Goal: Navigation & Orientation: Locate item on page

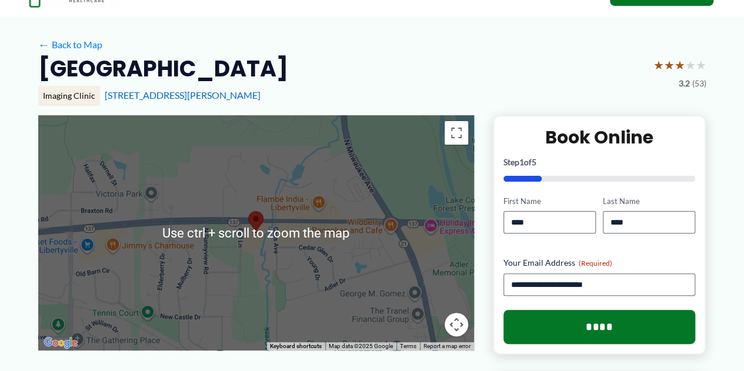
scroll to position [59, 0]
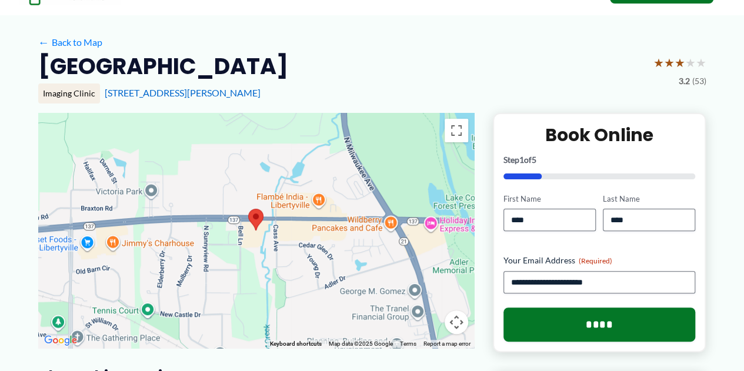
click at [455, 323] on button "Map camera controls" at bounding box center [457, 323] width 24 height 24
click at [397, 321] on button "Move down" at bounding box center [398, 323] width 24 height 24
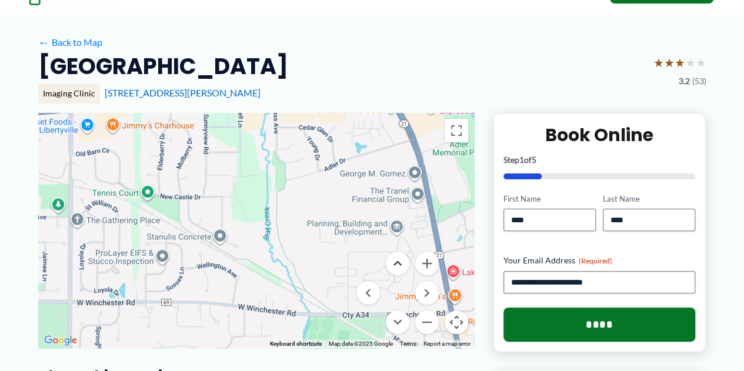
click at [398, 259] on button "Move up" at bounding box center [398, 264] width 24 height 24
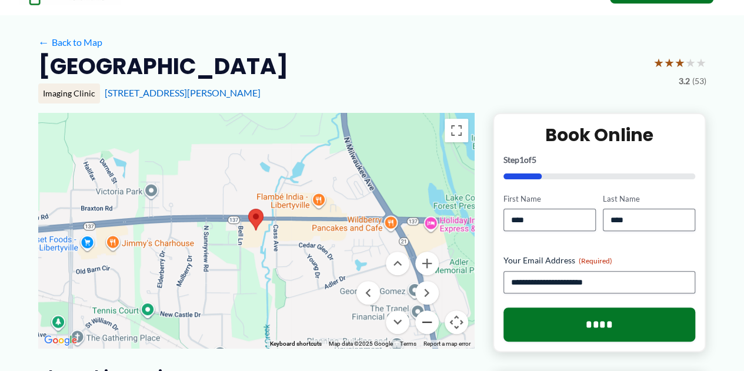
click at [428, 324] on button "Zoom out" at bounding box center [427, 323] width 24 height 24
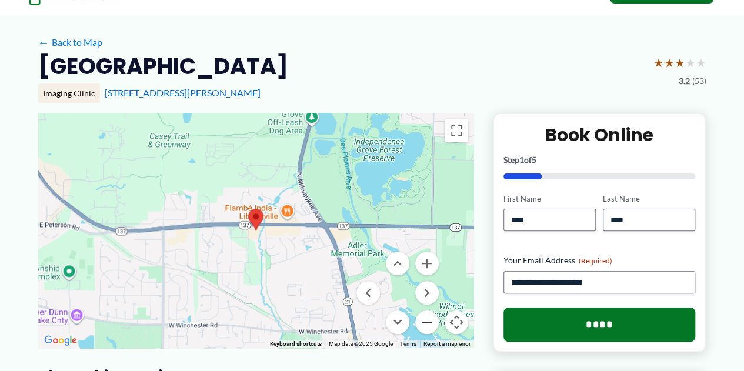
click at [428, 324] on button "Zoom out" at bounding box center [427, 323] width 24 height 24
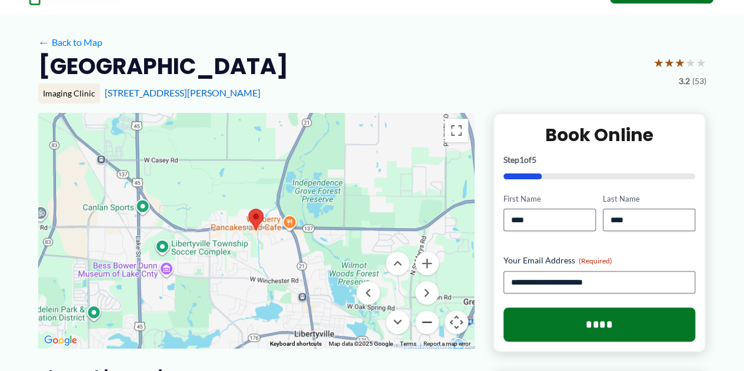
click at [428, 324] on button "Zoom out" at bounding box center [427, 323] width 24 height 24
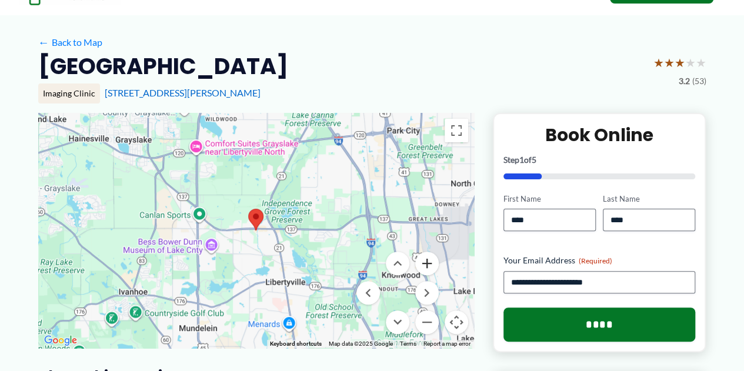
click at [428, 262] on button "Zoom in" at bounding box center [427, 264] width 24 height 24
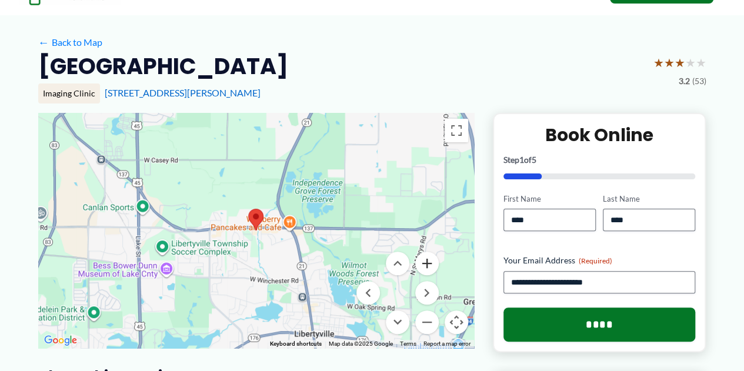
click at [428, 262] on button "Zoom in" at bounding box center [427, 264] width 24 height 24
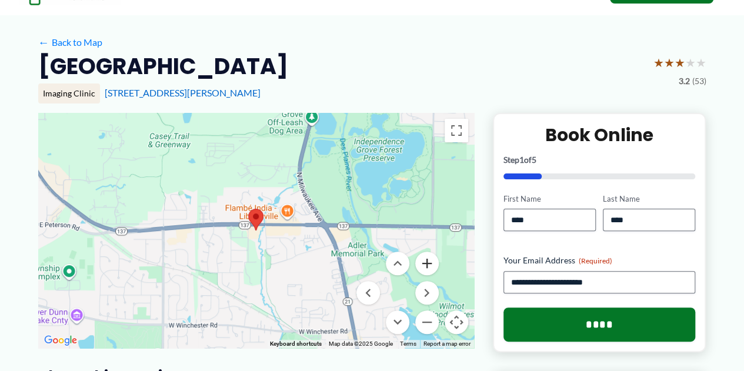
click at [428, 262] on button "Zoom in" at bounding box center [427, 264] width 24 height 24
